Goal: Task Accomplishment & Management: Use online tool/utility

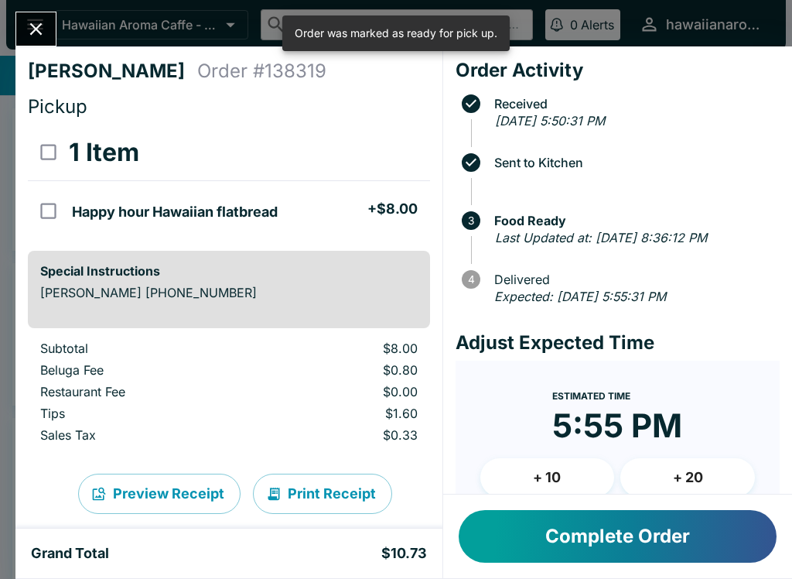
click at [692, 553] on button "Complete Order" at bounding box center [618, 536] width 318 height 53
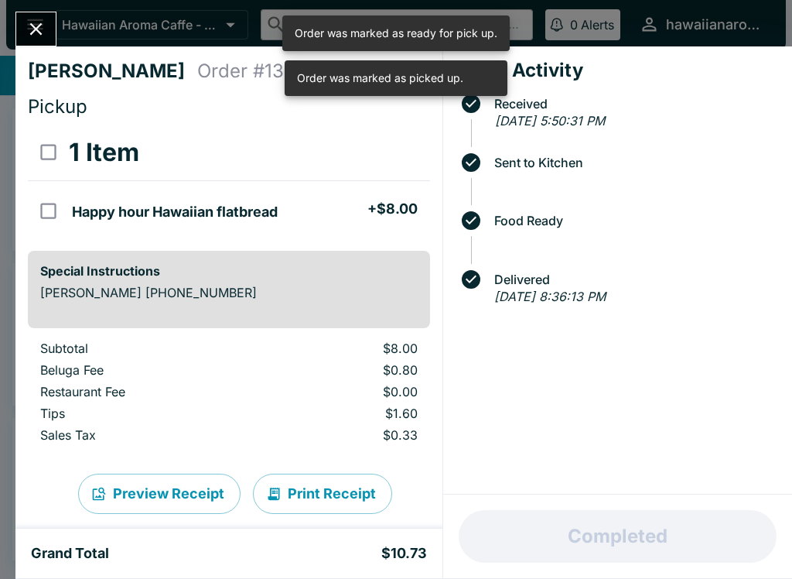
click at [54, 32] on button "Close" at bounding box center [35, 28] width 39 height 33
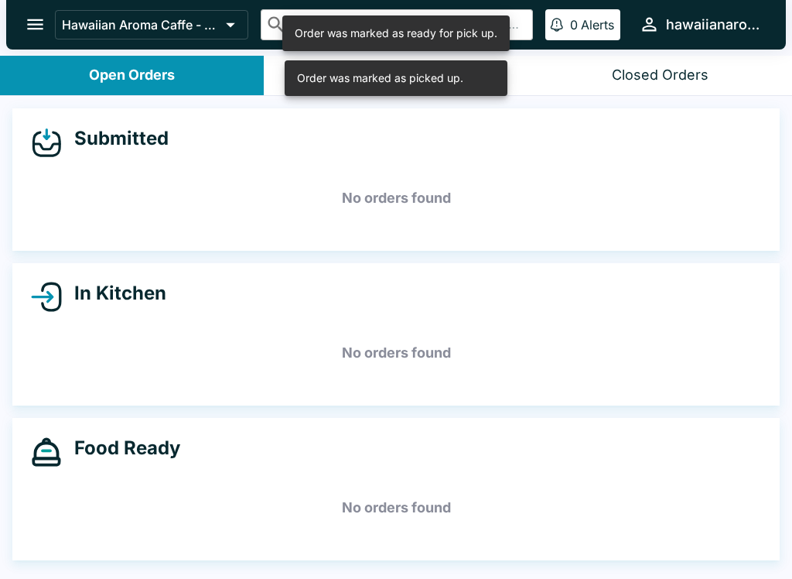
scroll to position [2, 0]
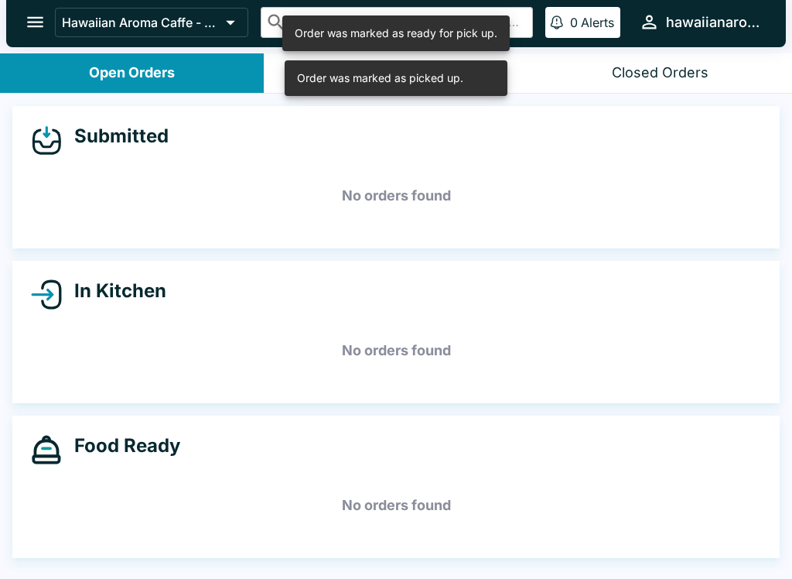
click at [20, 22] on button "open drawer" at bounding box center [34, 21] width 39 height 39
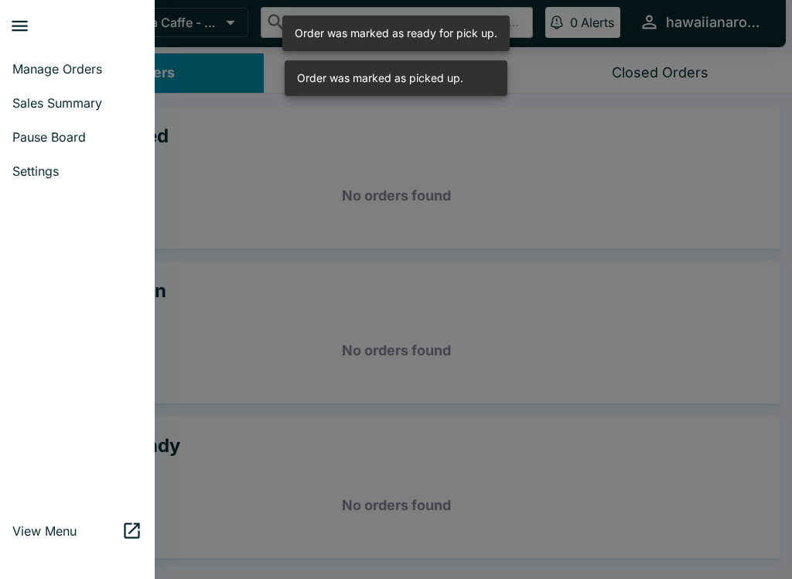
click at [77, 95] on span "Sales Summary" at bounding box center [77, 102] width 130 height 15
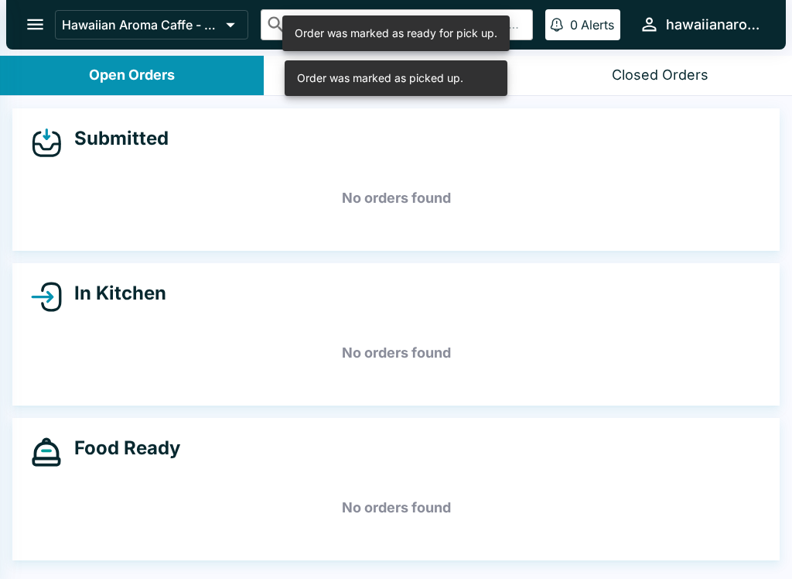
select select "03:00"
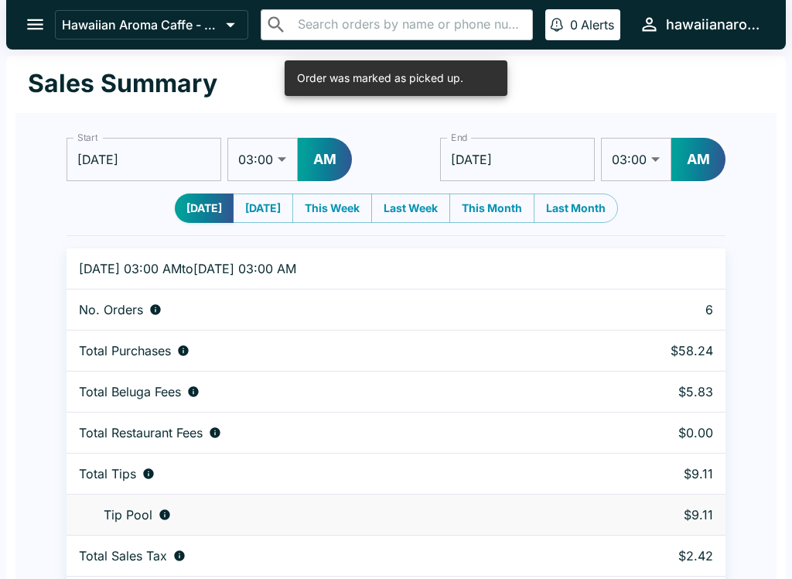
click at [362, 146] on div "Start [DATE] Start 01:00 01:30 02:00 02:30 03:00 03:30 04:00 04:30 05:00 05:30 …" at bounding box center [396, 153] width 659 height 56
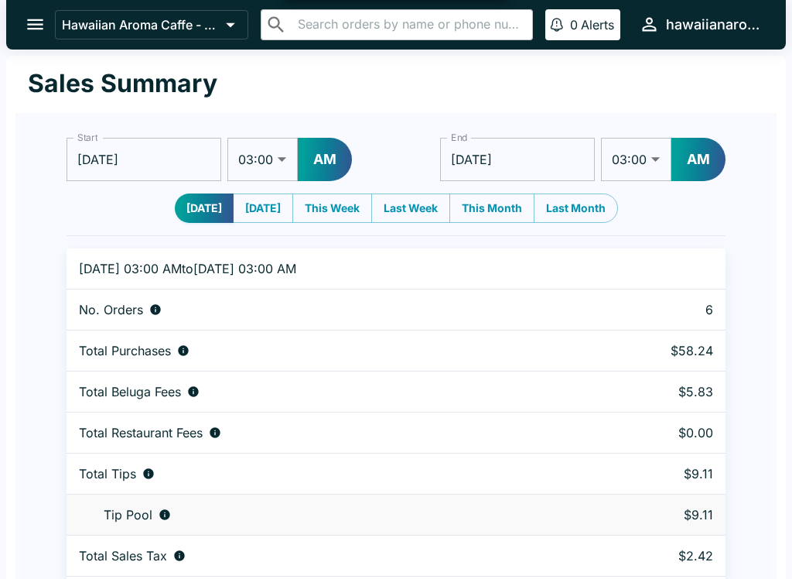
click at [324, 158] on button "AM" at bounding box center [325, 159] width 54 height 43
click at [257, 156] on select "01:00 01:30 02:00 02:30 03:00 03:30 04:00 04:30 05:00 05:30 06:00 06:30 07:00 0…" at bounding box center [262, 159] width 70 height 43
select select "01:00"
click at [549, 167] on input "[DATE]" at bounding box center [517, 159] width 155 height 43
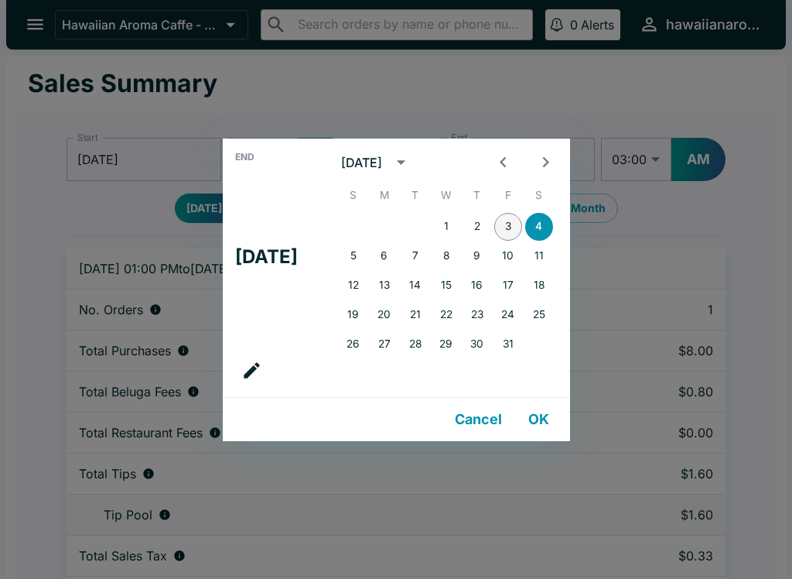
click at [514, 226] on button "3" at bounding box center [508, 227] width 28 height 28
type input "[DATE]"
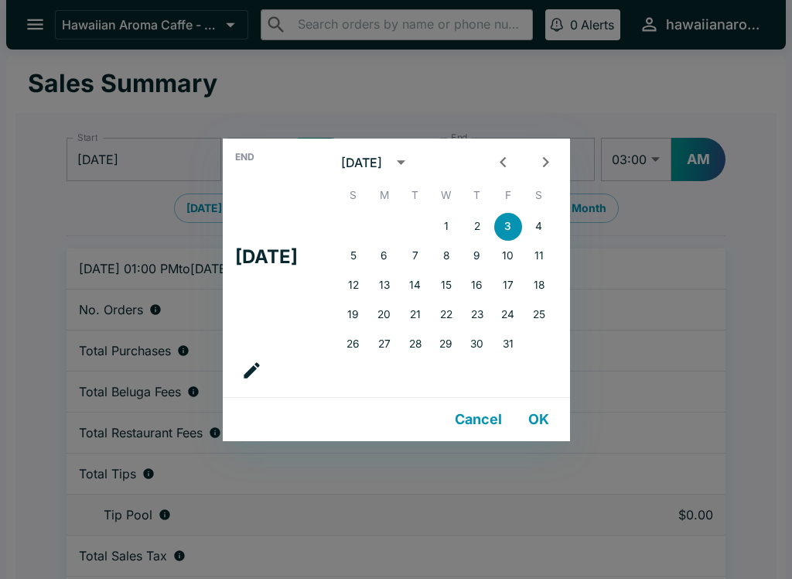
click at [685, 97] on div "End Fri, Oct [DATE] S M T W T F S 1 2 3 4 5 6 7 8 9 10 11 12 13 14 15 16 17 18 …" at bounding box center [396, 289] width 792 height 579
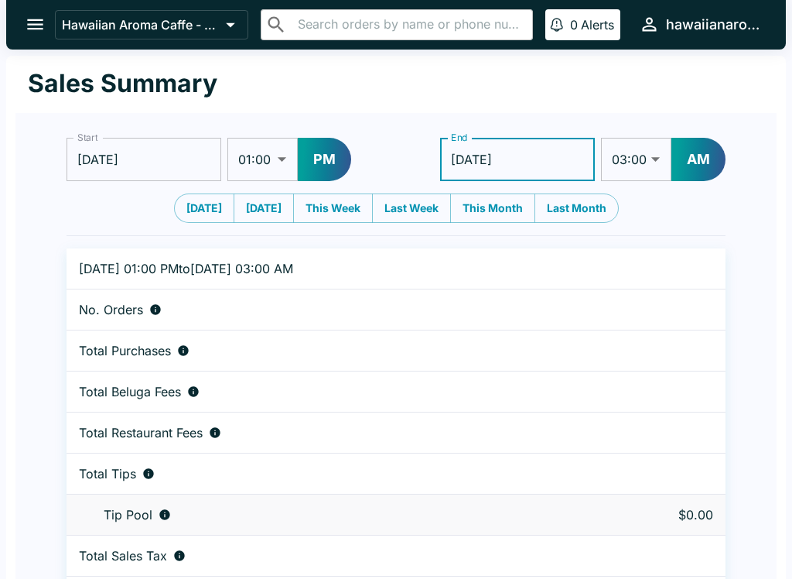
click at [661, 146] on select "01:00 01:30 02:00 02:30 03:00 03:30 04:00 04:30 05:00 05:30 06:00 06:30 07:00 0…" at bounding box center [636, 159] width 70 height 43
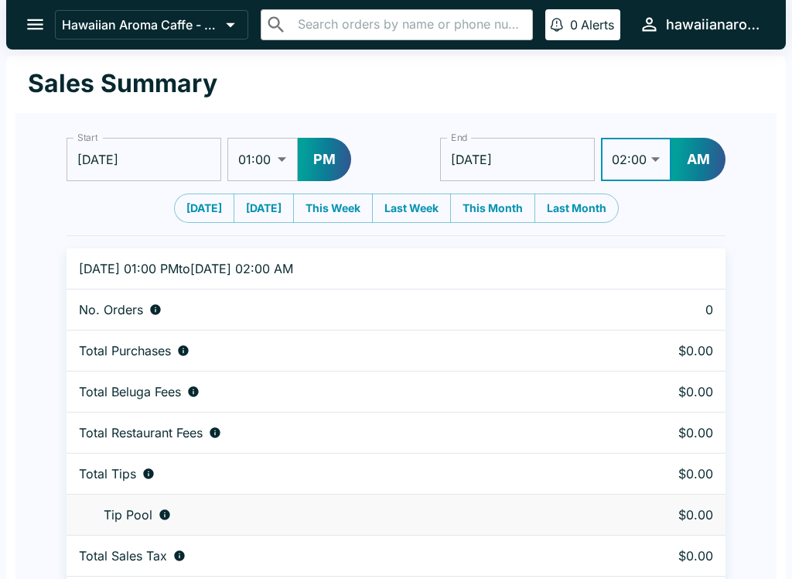
click at [718, 149] on button "AM" at bounding box center [699, 159] width 54 height 43
click at [659, 156] on select "01:00 01:30 02:00 02:30 03:00 03:30 04:00 04:30 05:00 05:30 06:00 06:30 07:00 0…" at bounding box center [637, 159] width 70 height 43
select select "08:30"
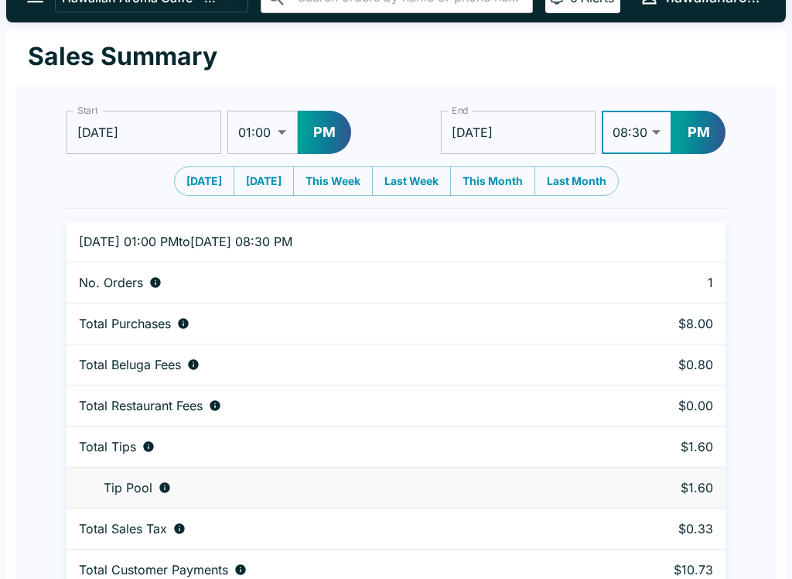
scroll to position [46, 0]
